Goal: Task Accomplishment & Management: Use online tool/utility

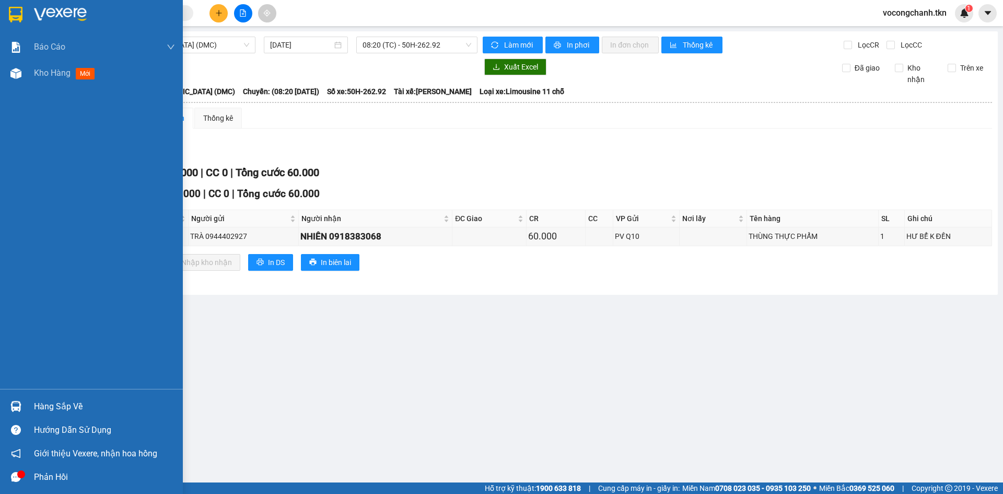
click at [63, 403] on div "Hàng sắp về" at bounding box center [104, 407] width 141 height 16
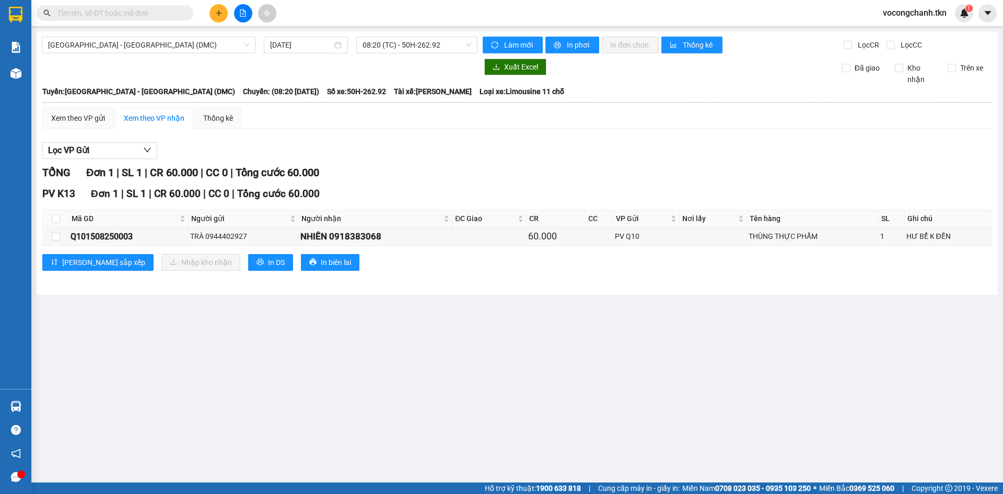
click at [411, 321] on section "Kết quả tìm kiếm ( 0 ) Bộ lọc No Data vocongchanh.tkn 1 Báo cáo Mẫu 1: Báo cáo …" at bounding box center [501, 247] width 1003 height 494
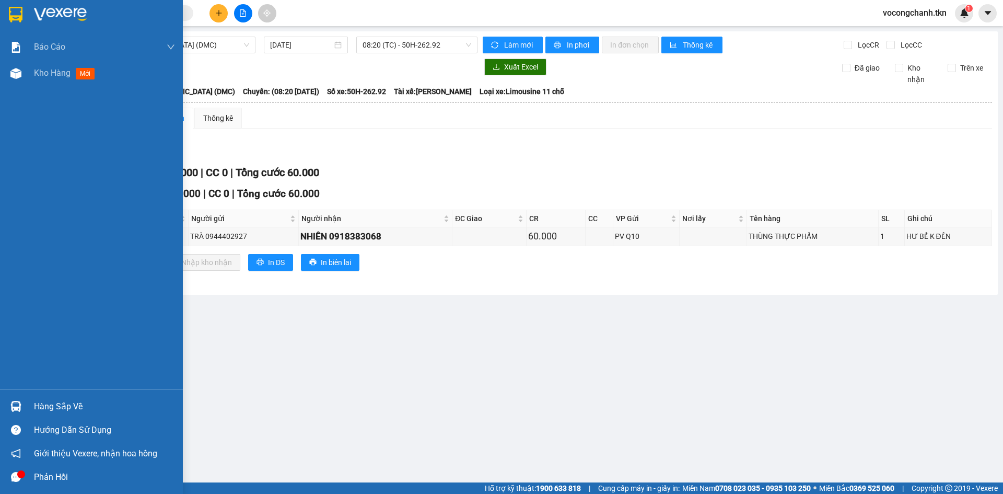
click at [56, 407] on div "Hàng sắp về" at bounding box center [104, 407] width 141 height 16
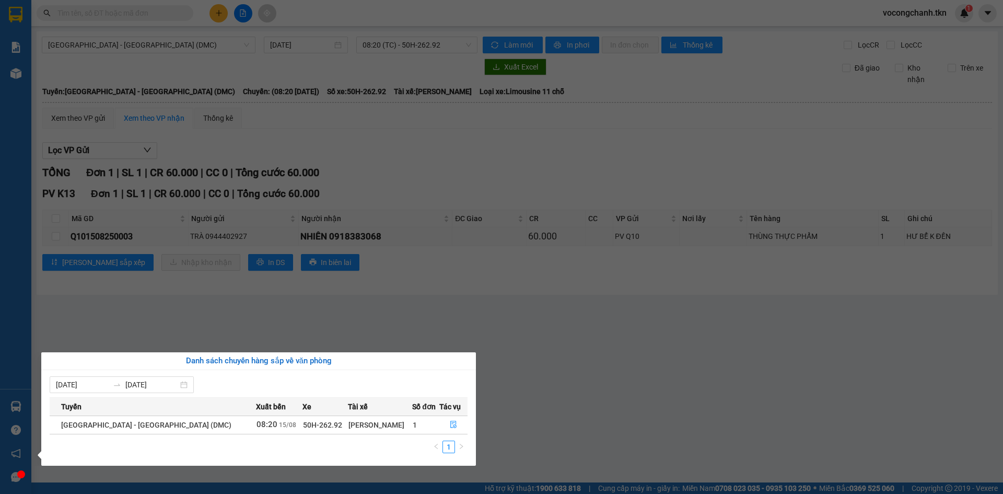
click at [555, 376] on section "Kết quả tìm kiếm ( 0 ) Bộ lọc No Data vocongchanh.tkn 1 Báo cáo Mẫu 1: Báo cáo …" at bounding box center [501, 247] width 1003 height 494
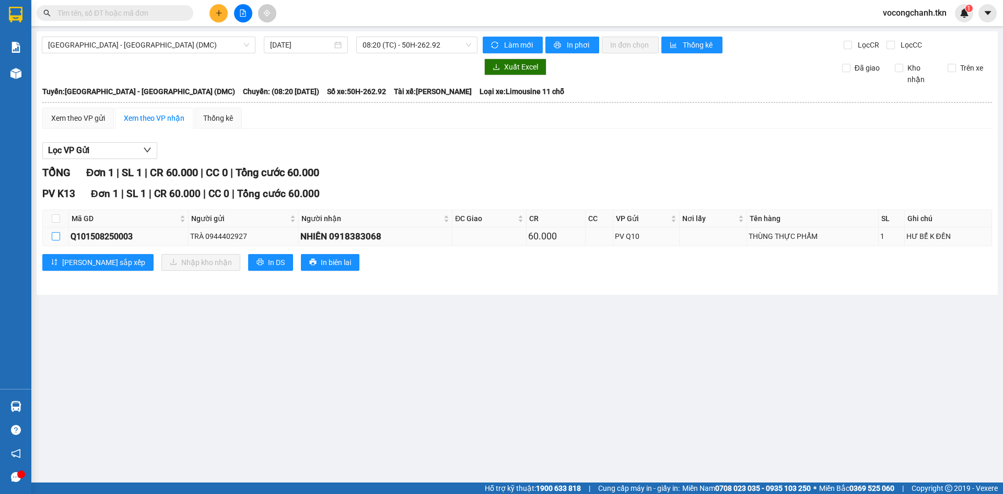
click at [55, 240] on input "checkbox" at bounding box center [56, 236] width 8 height 8
checkbox input "true"
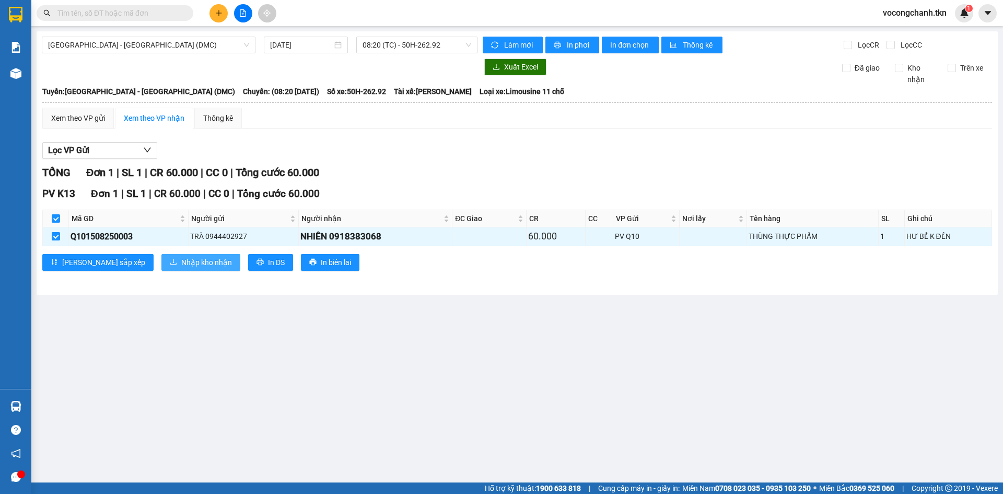
click at [181, 265] on span "Nhập kho nhận" at bounding box center [206, 262] width 51 height 11
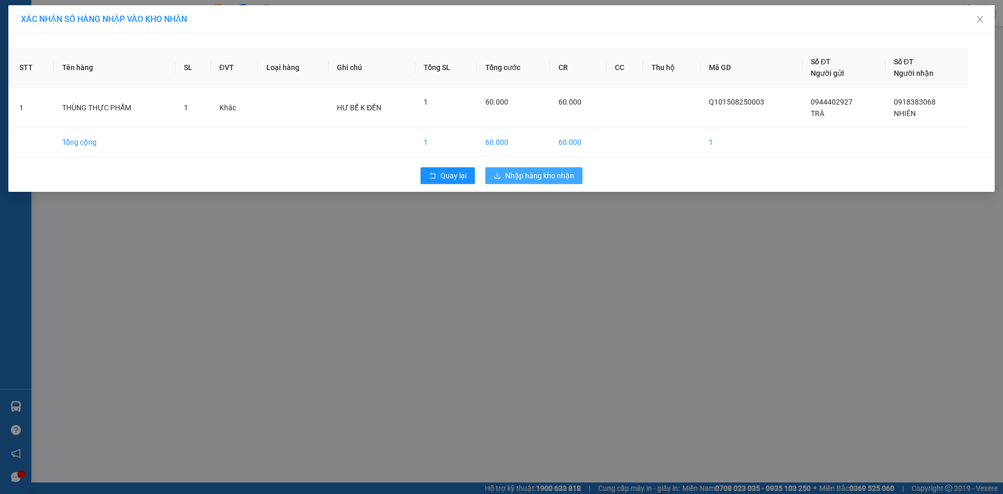
click at [525, 181] on span "Nhập hàng kho nhận" at bounding box center [539, 175] width 69 height 11
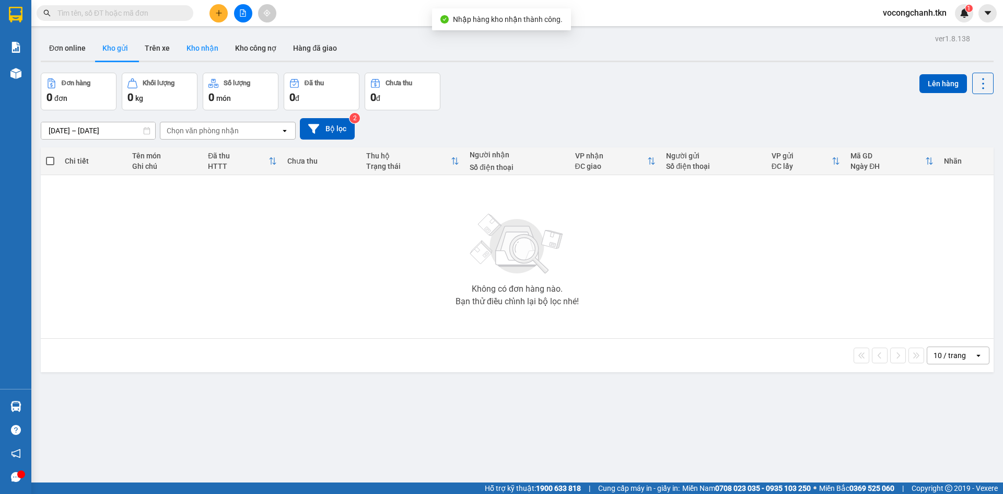
click at [198, 48] on button "Kho nhận" at bounding box center [202, 48] width 49 height 25
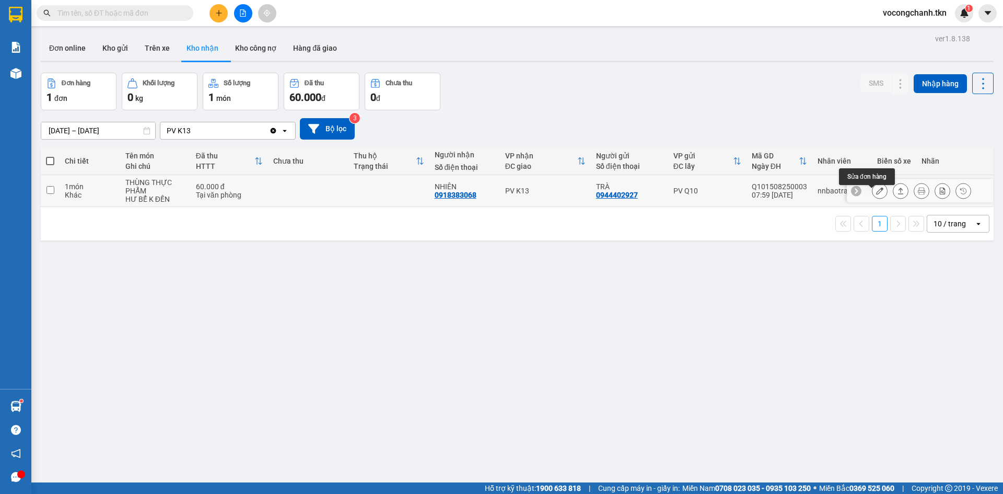
click at [876, 194] on icon at bounding box center [879, 190] width 7 height 7
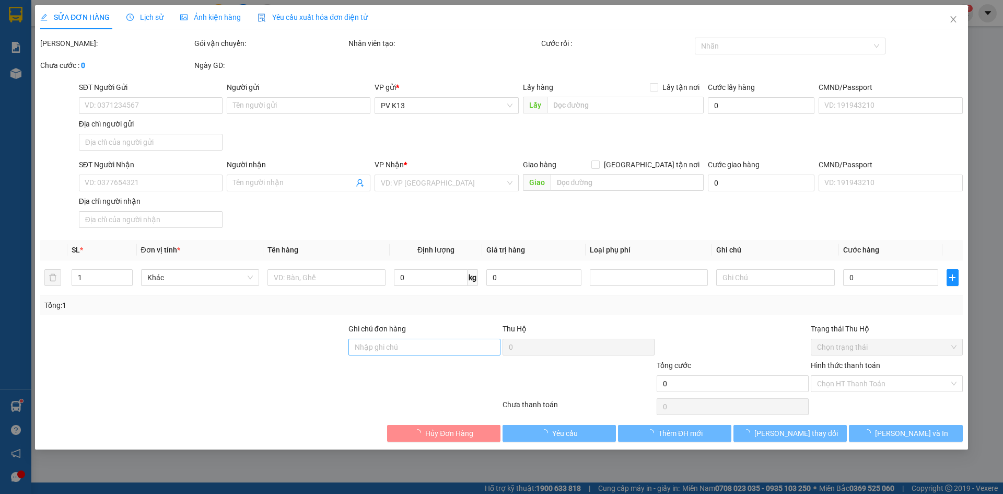
type input "0944402927"
type input "TRÀ"
type input "0918383068"
type input "NHIÊN"
type input "60.000"
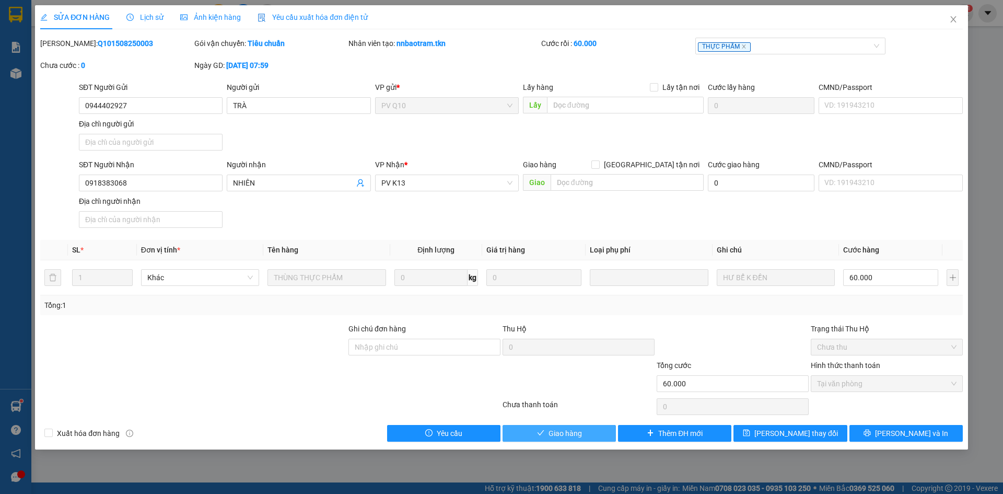
click at [559, 439] on span "Giao hàng" at bounding box center [565, 432] width 33 height 11
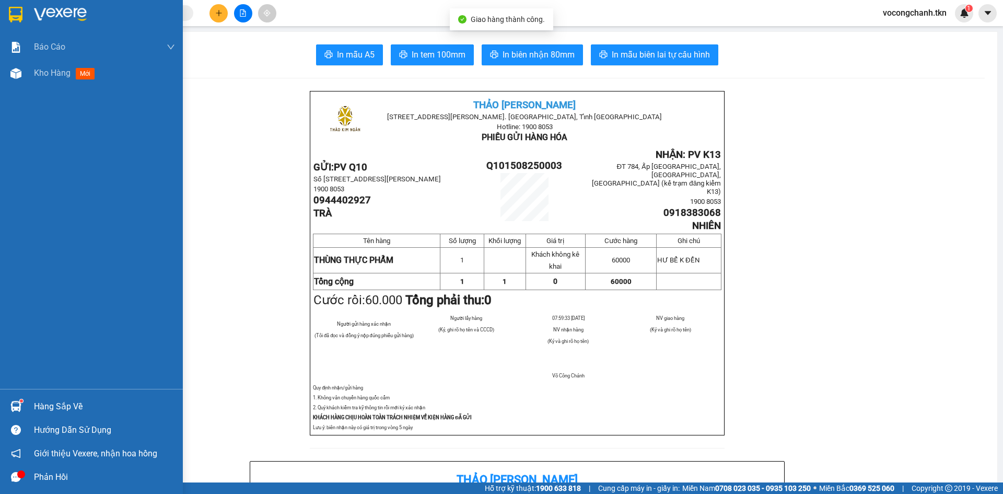
click at [22, 10] on img at bounding box center [16, 15] width 14 height 16
